Goal: Task Accomplishment & Management: Manage account settings

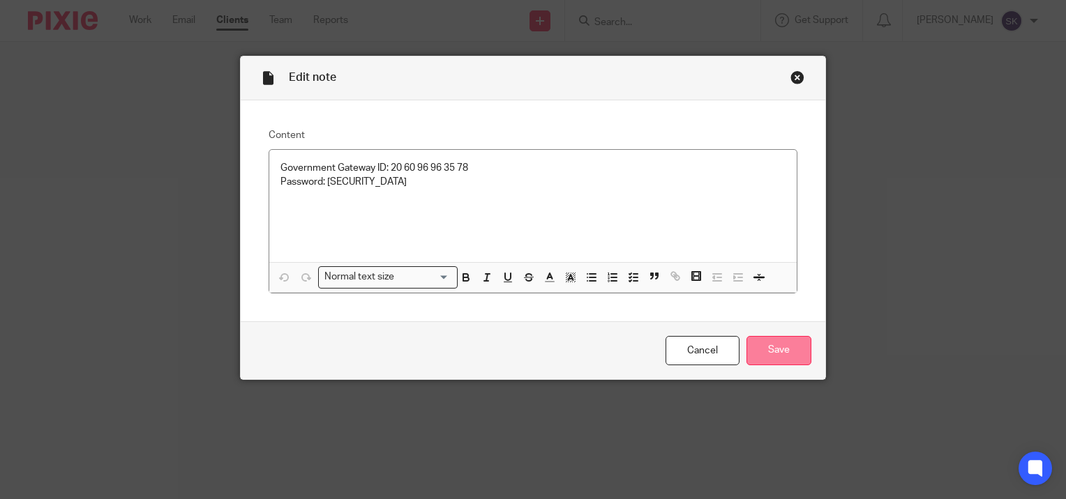
click at [761, 363] on input "Save" at bounding box center [778, 351] width 65 height 30
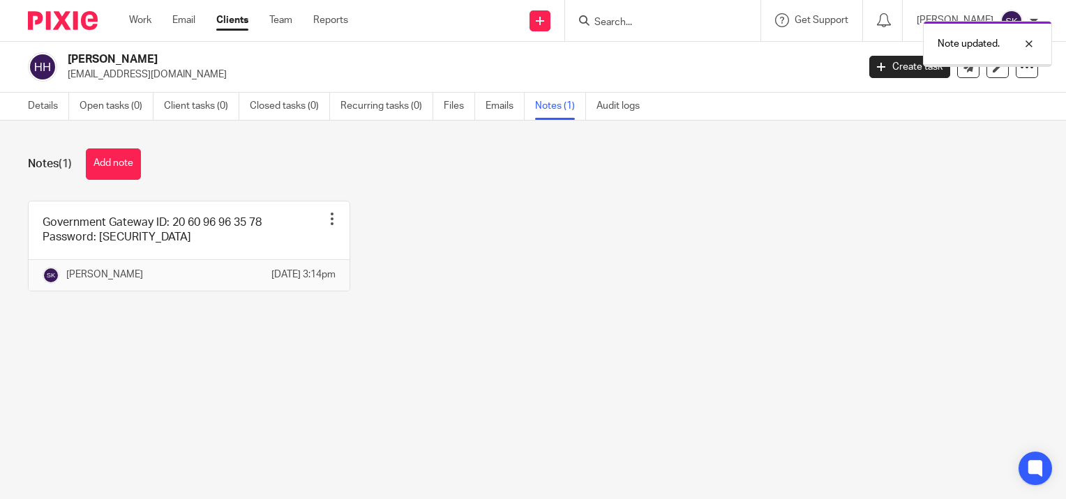
click at [139, 25] on link "Work" at bounding box center [140, 20] width 22 height 14
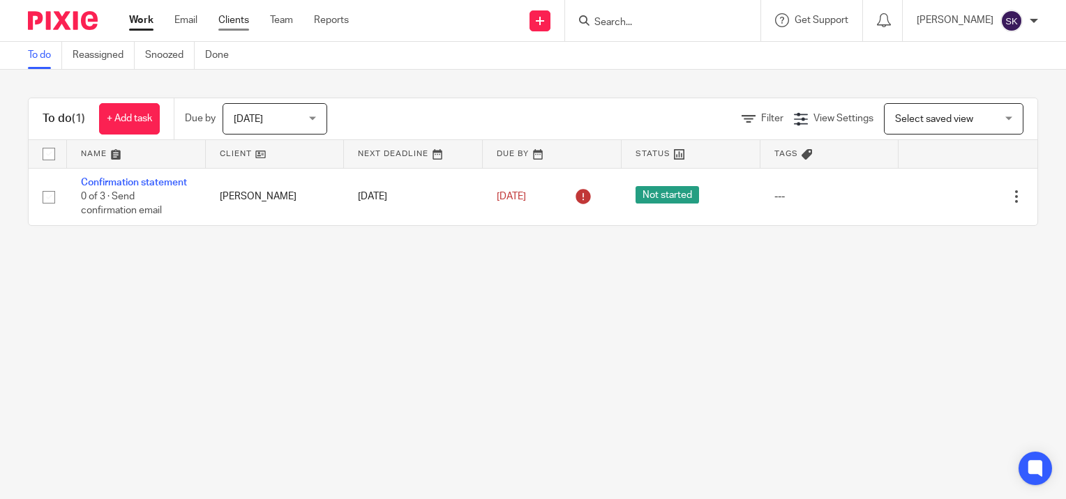
click at [241, 24] on link "Clients" at bounding box center [233, 20] width 31 height 14
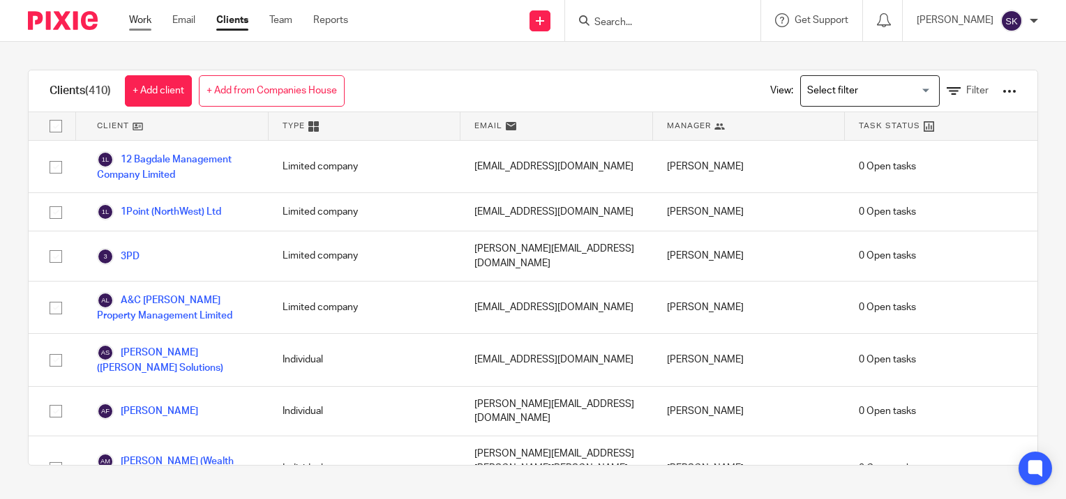
click at [139, 25] on link "Work" at bounding box center [140, 20] width 22 height 14
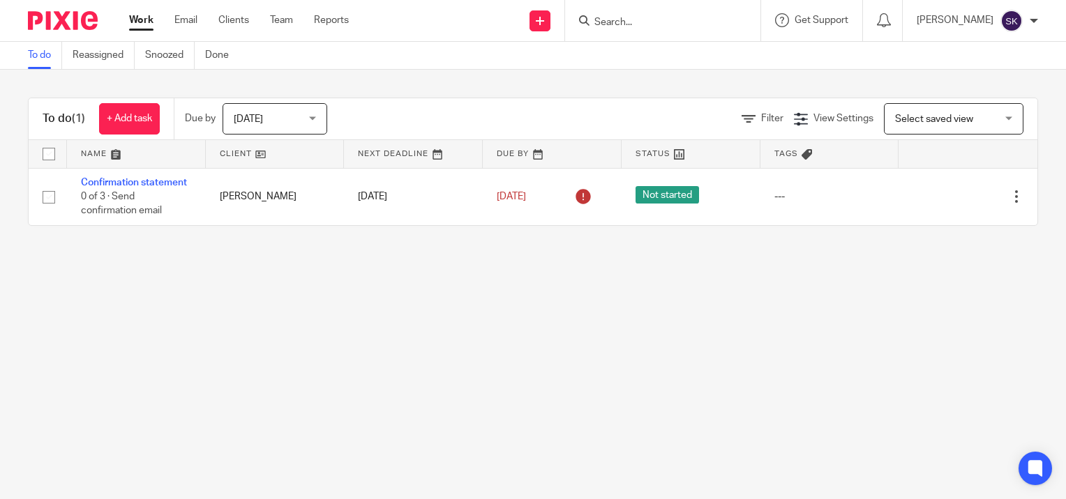
click at [615, 27] on input "Search" at bounding box center [656, 23] width 126 height 13
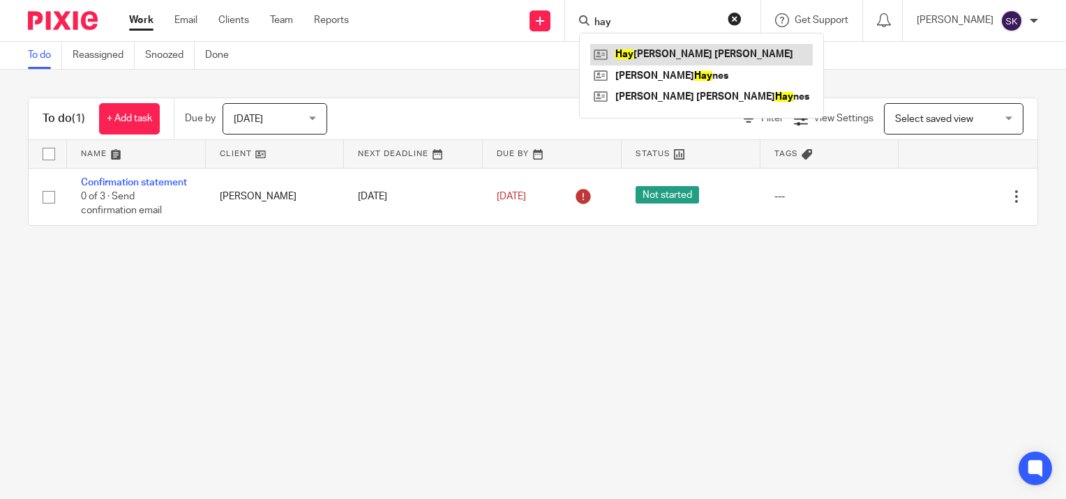
type input "hay"
click at [621, 60] on link at bounding box center [701, 54] width 222 height 21
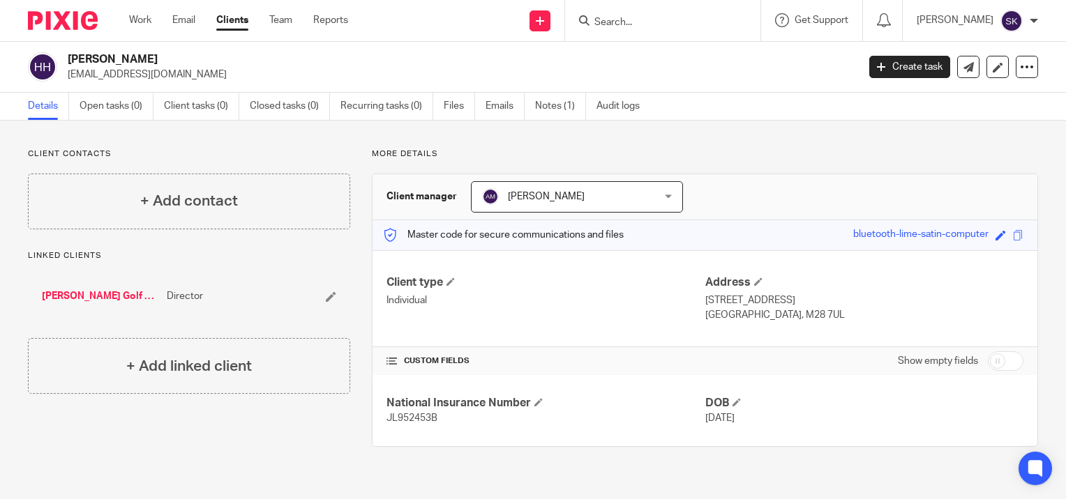
click at [613, 22] on input "Search" at bounding box center [656, 23] width 126 height 13
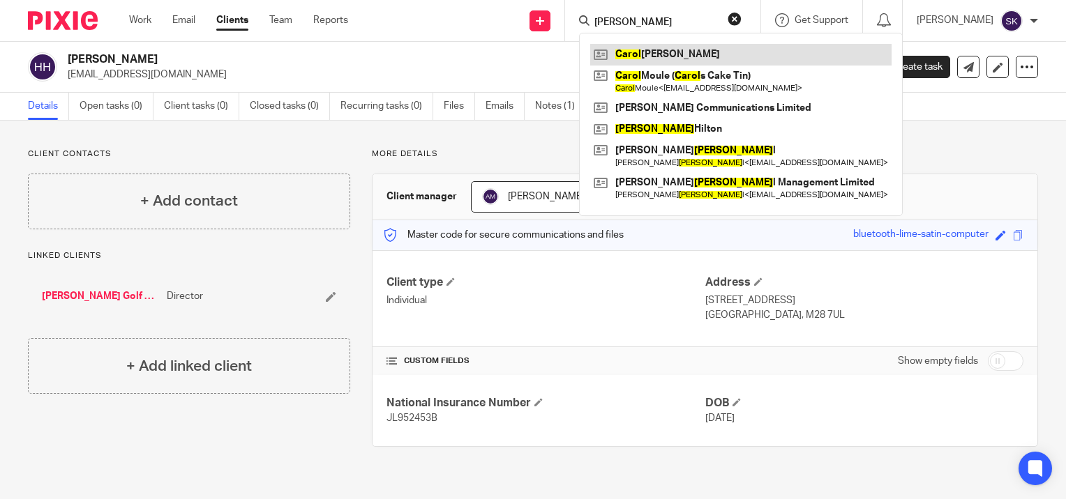
type input "carol"
click at [648, 52] on link at bounding box center [740, 54] width 301 height 21
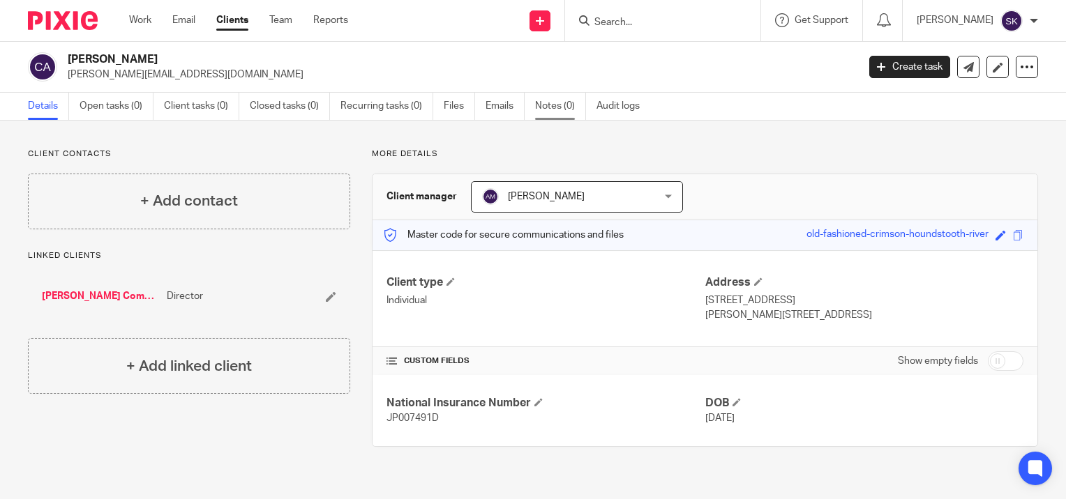
click at [541, 106] on link "Notes (0)" at bounding box center [560, 106] width 51 height 27
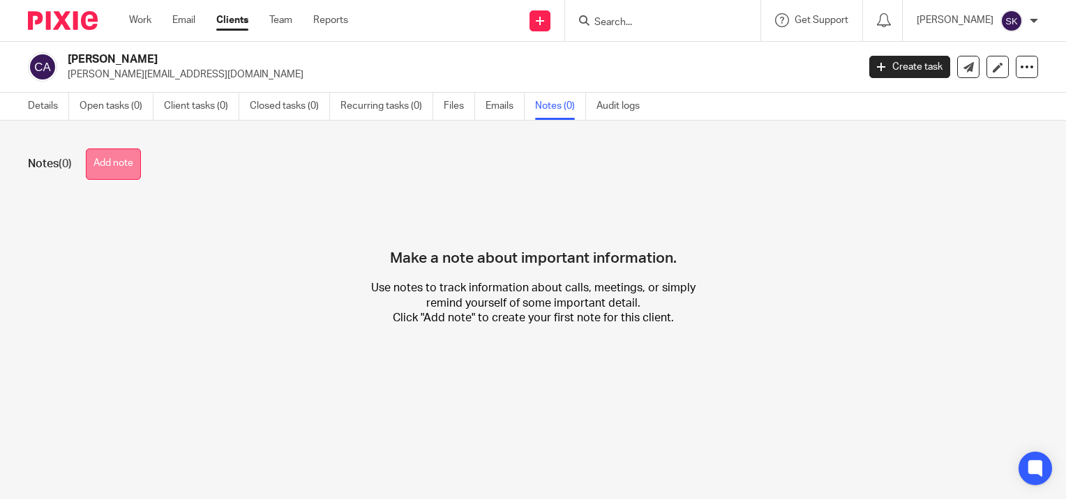
click at [108, 159] on button "Add note" at bounding box center [113, 164] width 55 height 31
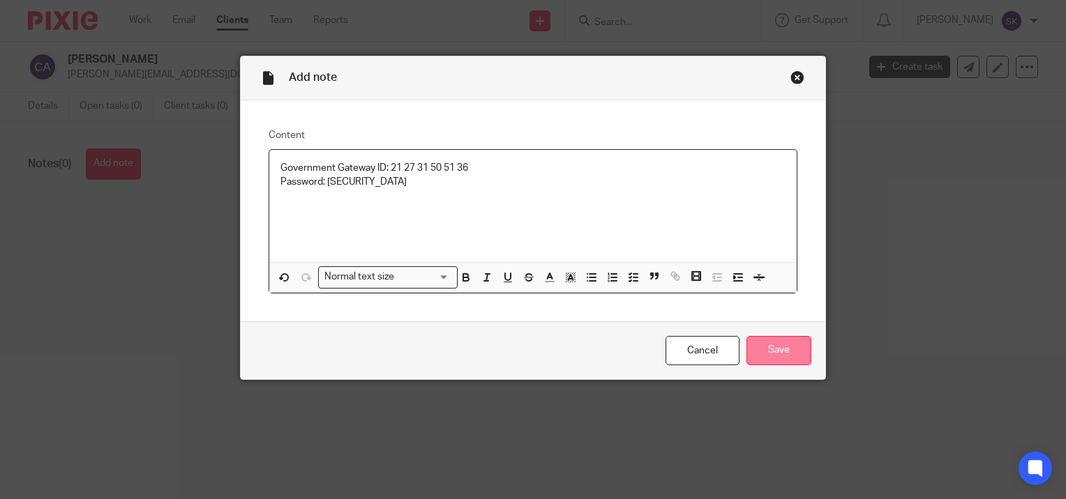
click at [757, 349] on input "Save" at bounding box center [778, 351] width 65 height 30
